Goal: Information Seeking & Learning: Learn about a topic

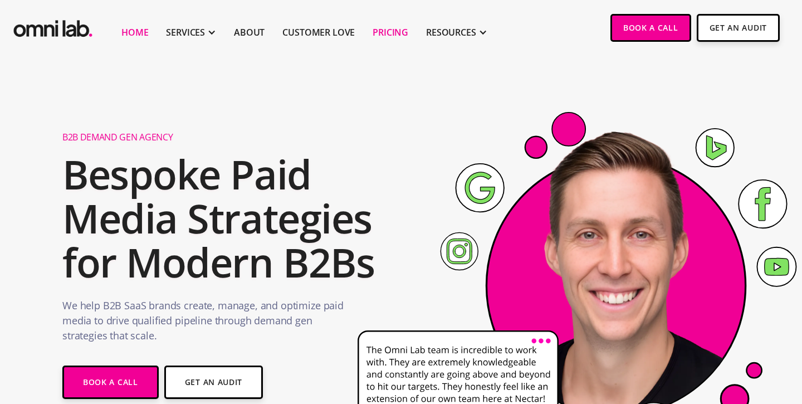
click at [382, 32] on link "Pricing" at bounding box center [390, 32] width 36 height 13
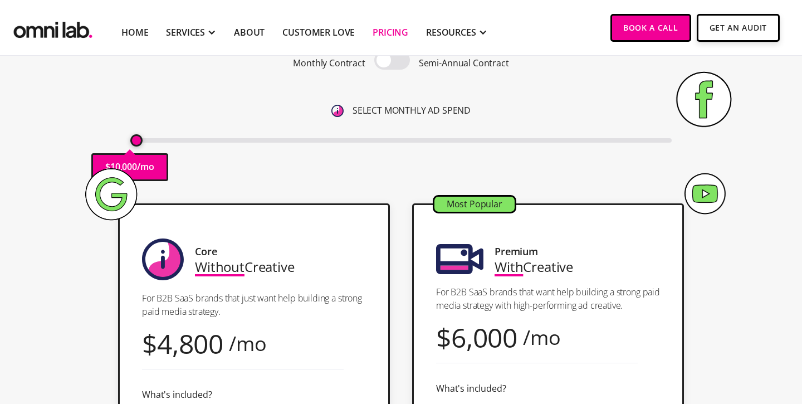
scroll to position [142, 0]
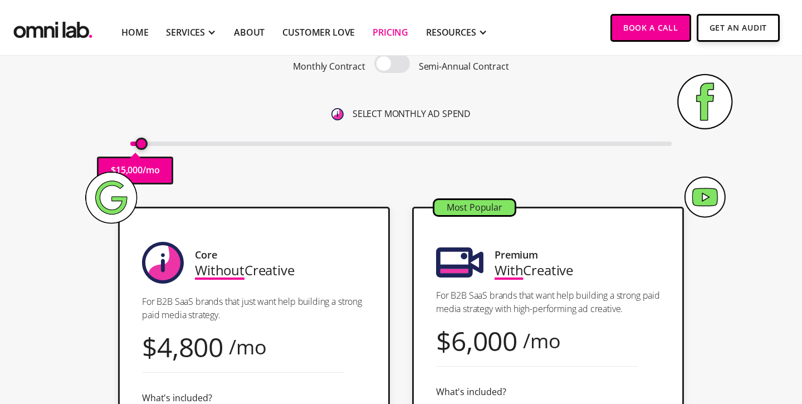
drag, startPoint x: 137, startPoint y: 142, endPoint x: 143, endPoint y: 142, distance: 6.1
click at [143, 142] on input "range" at bounding box center [401, 143] width 542 height 4
click at [148, 143] on input "range" at bounding box center [401, 143] width 542 height 4
click at [149, 146] on input "range" at bounding box center [401, 143] width 542 height 4
click at [151, 146] on input "range" at bounding box center [401, 143] width 542 height 4
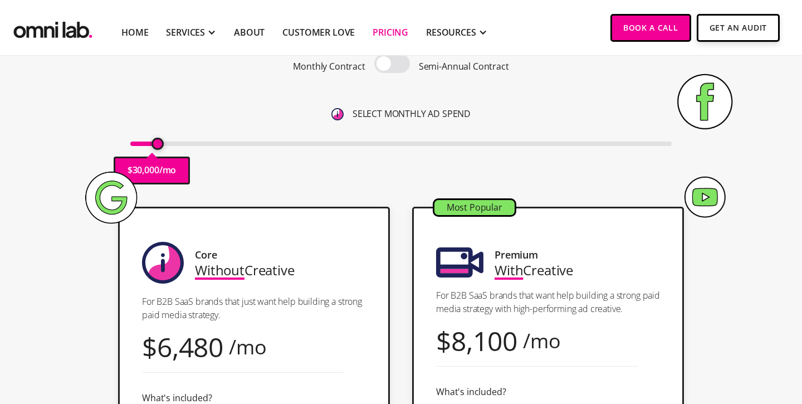
click at [159, 143] on input "range" at bounding box center [401, 143] width 542 height 4
drag, startPoint x: 159, startPoint y: 141, endPoint x: 166, endPoint y: 142, distance: 7.3
click at [166, 142] on input "range" at bounding box center [401, 143] width 542 height 4
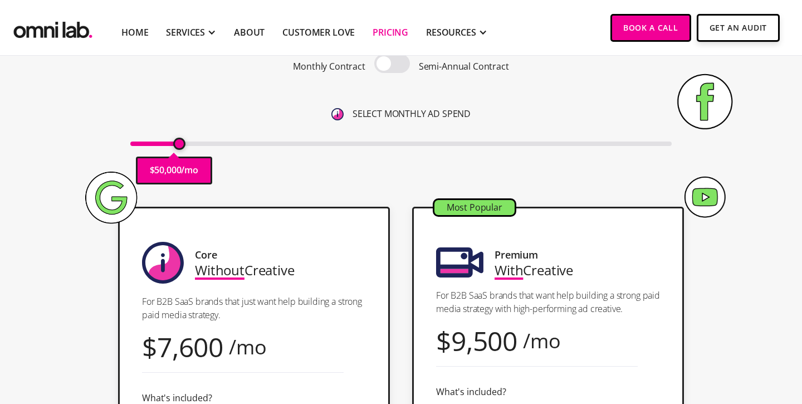
drag, startPoint x: 168, startPoint y: 141, endPoint x: 177, endPoint y: 143, distance: 9.6
click at [177, 143] on input "range" at bounding box center [401, 143] width 542 height 4
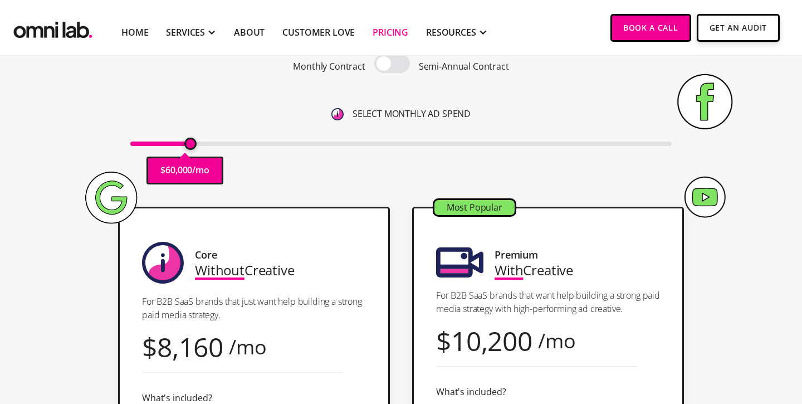
drag, startPoint x: 179, startPoint y: 144, endPoint x: 190, endPoint y: 145, distance: 11.2
click at [190, 145] on input "range" at bounding box center [401, 143] width 542 height 4
drag, startPoint x: 189, startPoint y: 143, endPoint x: 198, endPoint y: 144, distance: 8.9
click at [198, 144] on input "range" at bounding box center [401, 143] width 542 height 4
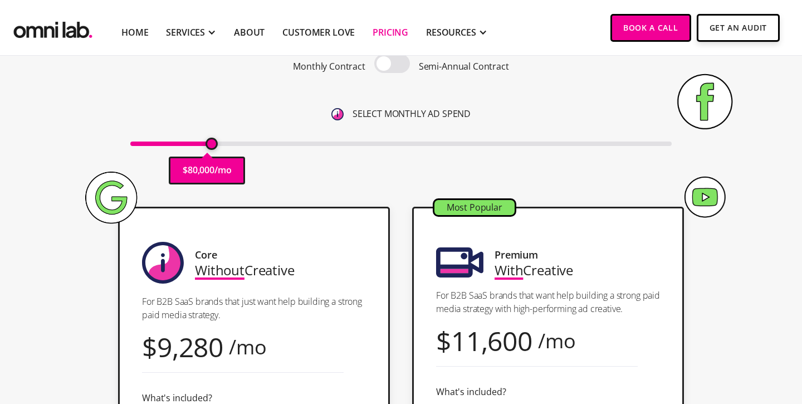
drag, startPoint x: 204, startPoint y: 144, endPoint x: 211, endPoint y: 145, distance: 7.3
click at [211, 145] on input "range" at bounding box center [401, 143] width 542 height 4
drag, startPoint x: 212, startPoint y: 143, endPoint x: 220, endPoint y: 144, distance: 8.4
click at [220, 144] on input "range" at bounding box center [401, 143] width 542 height 4
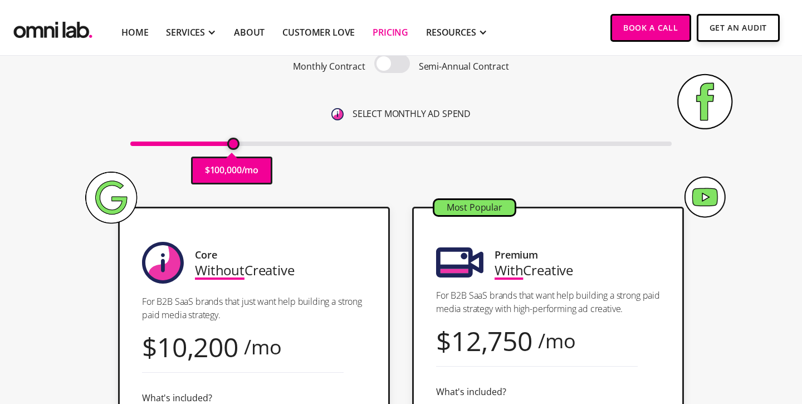
drag, startPoint x: 225, startPoint y: 145, endPoint x: 231, endPoint y: 145, distance: 6.1
click at [231, 145] on input "range" at bounding box center [401, 143] width 542 height 4
drag, startPoint x: 235, startPoint y: 145, endPoint x: 242, endPoint y: 145, distance: 6.1
click at [242, 145] on input "range" at bounding box center [401, 143] width 542 height 4
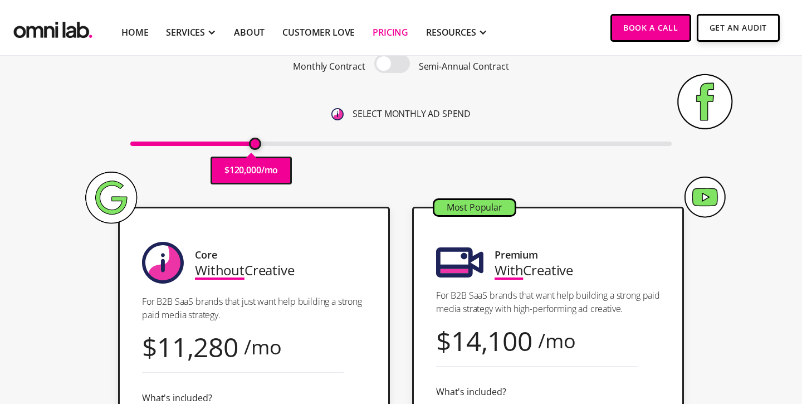
drag, startPoint x: 245, startPoint y: 146, endPoint x: 254, endPoint y: 148, distance: 9.0
click at [254, 146] on input "range" at bounding box center [401, 143] width 542 height 4
drag, startPoint x: 256, startPoint y: 145, endPoint x: 263, endPoint y: 145, distance: 7.8
type input "130000"
click at [263, 145] on input "range" at bounding box center [401, 143] width 542 height 4
